Goal: Task Accomplishment & Management: Manage account settings

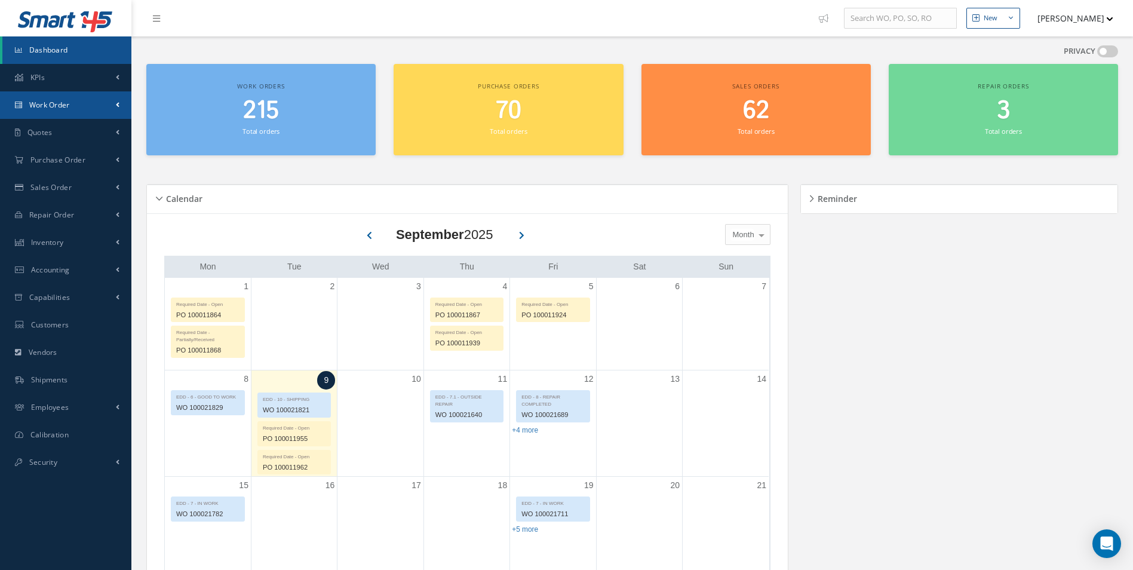
click at [56, 109] on span "Work Order" at bounding box center [49, 105] width 41 height 10
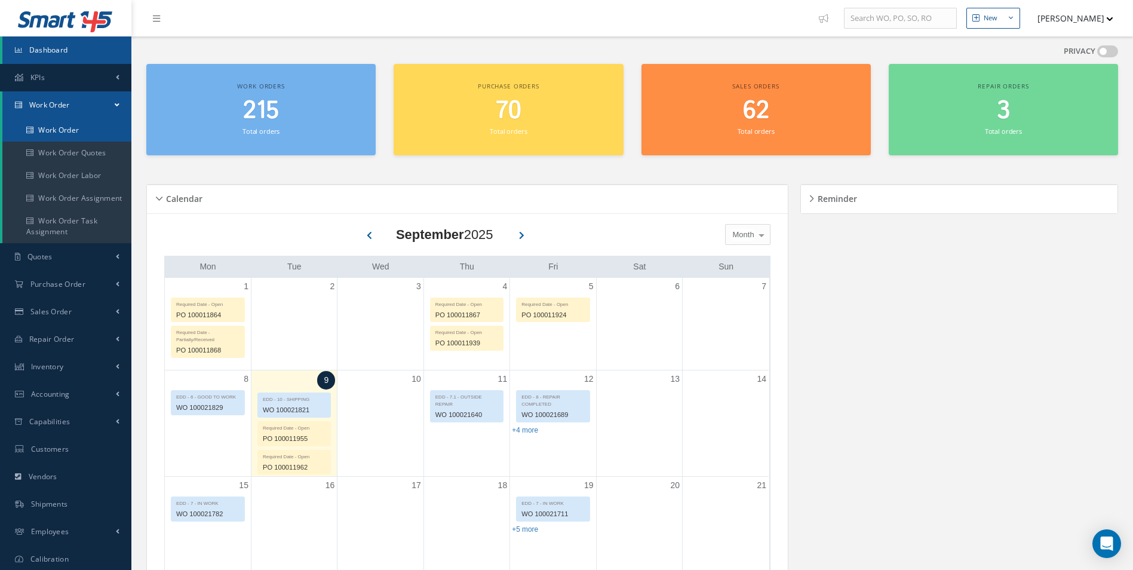
click at [61, 128] on link "Work Order" at bounding box center [66, 130] width 129 height 23
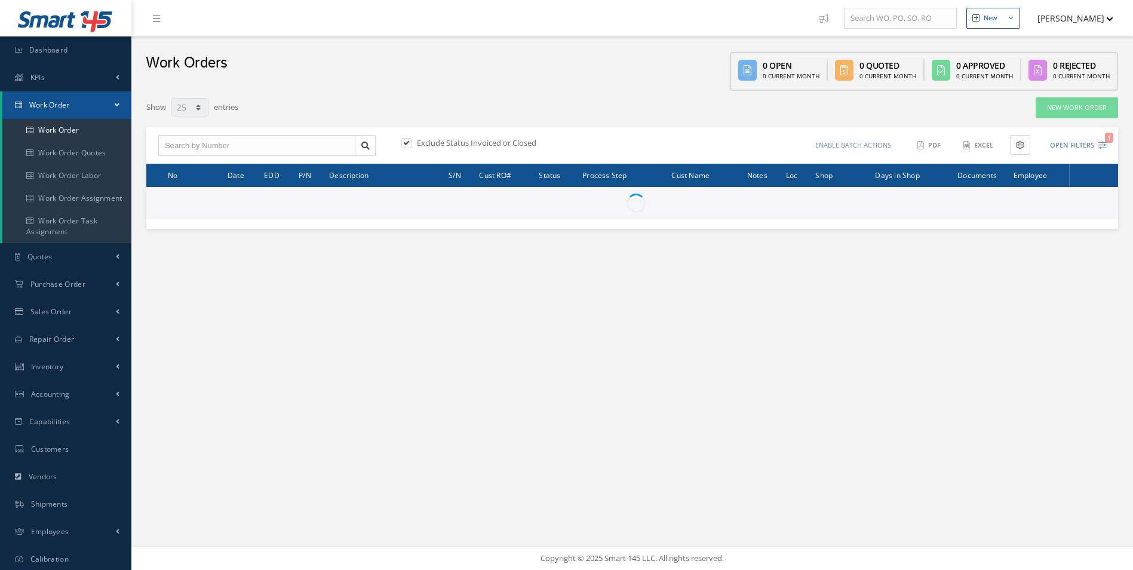
select select "25"
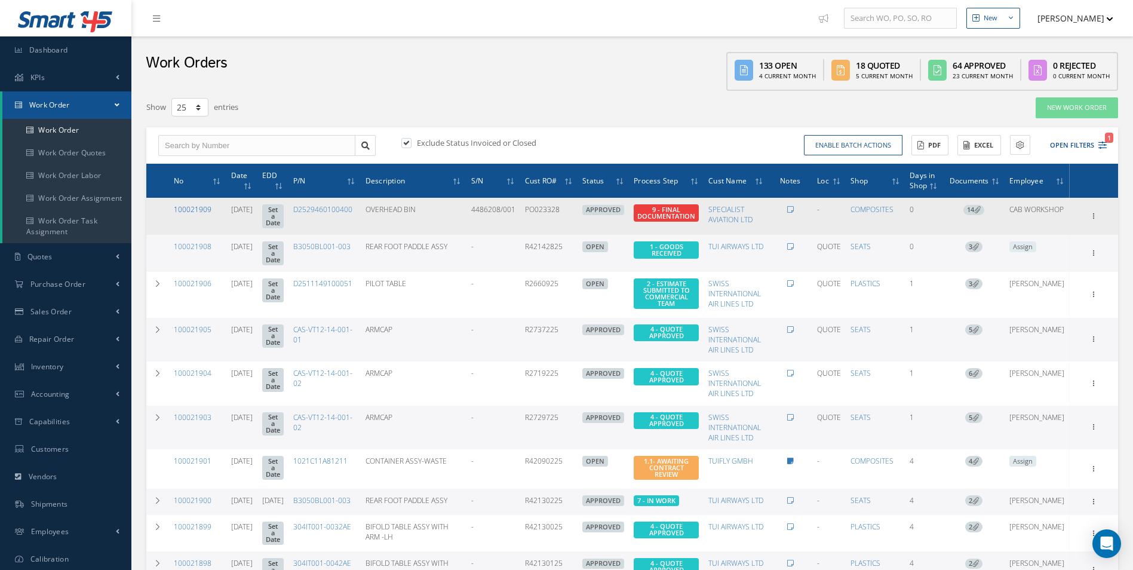
click at [191, 209] on link "100021909" at bounding box center [193, 209] width 38 height 10
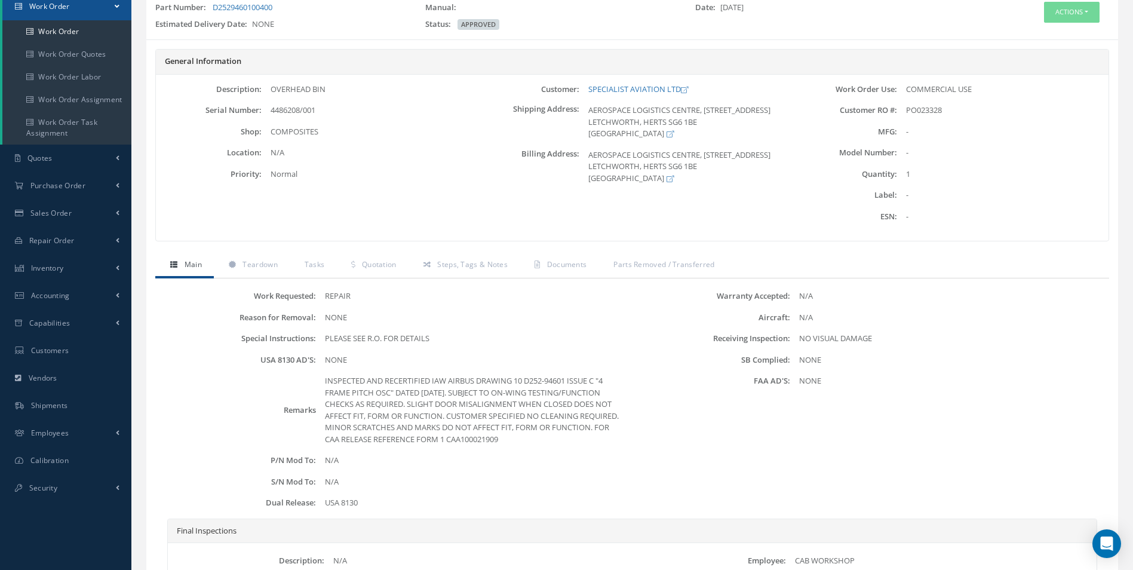
scroll to position [119, 0]
